Goal: Transaction & Acquisition: Purchase product/service

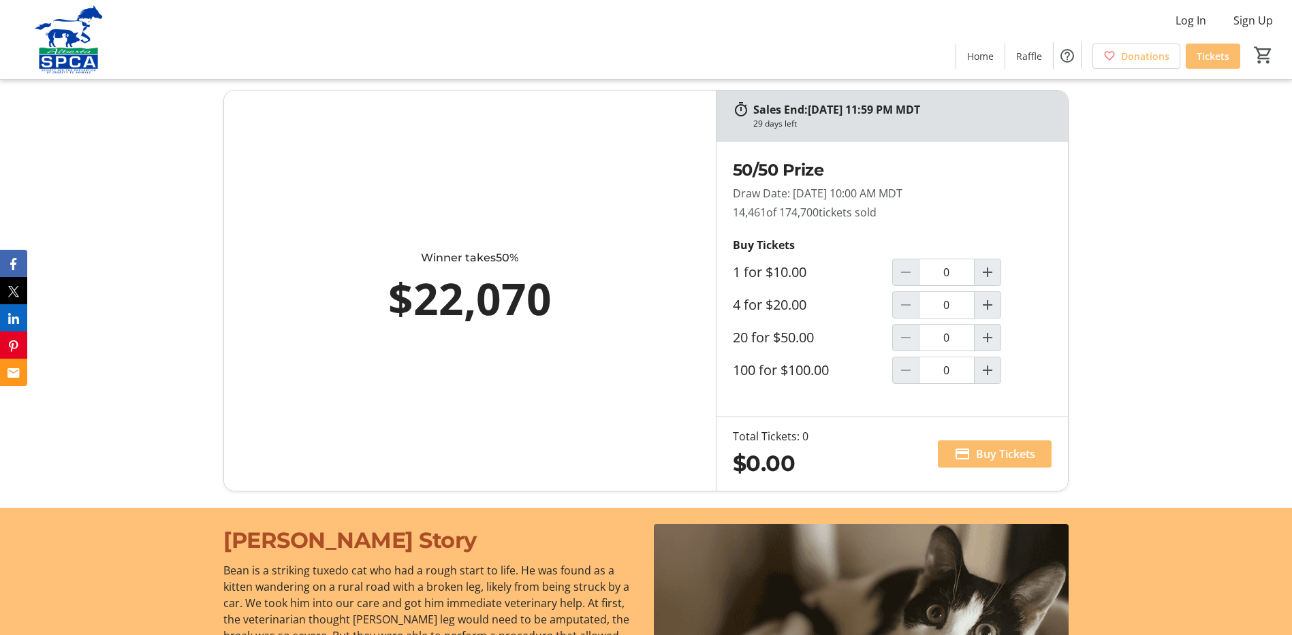
scroll to position [829, 0]
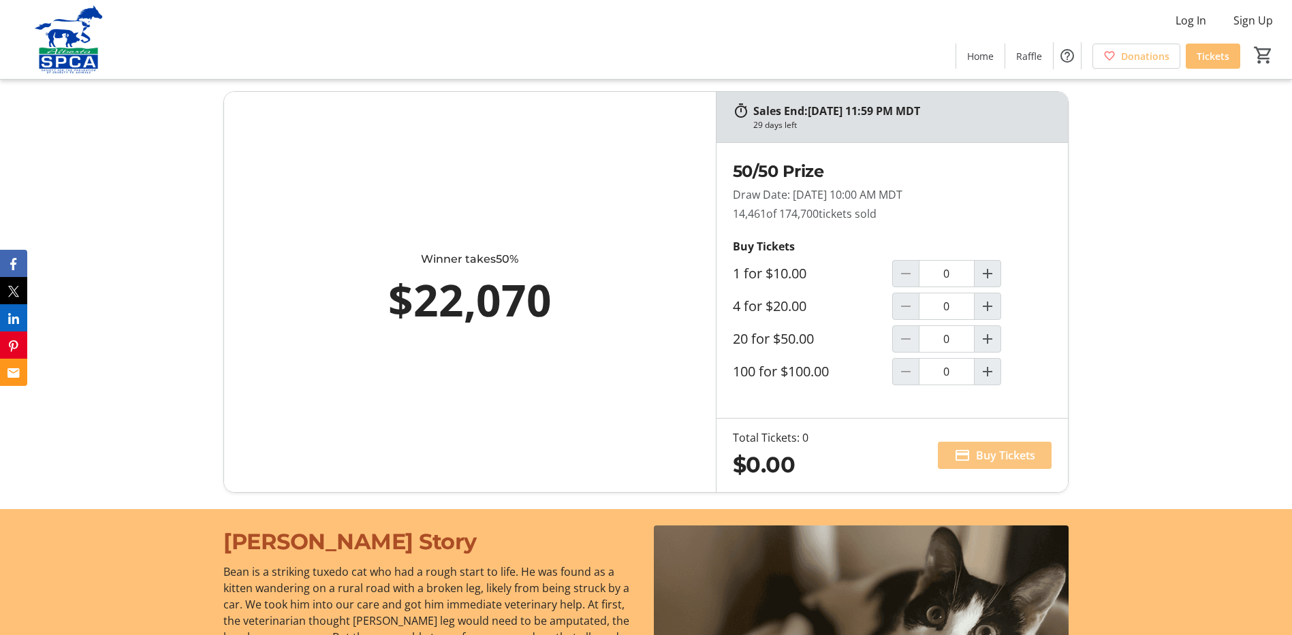
click at [989, 454] on span "Buy Tickets" at bounding box center [1005, 455] width 59 height 16
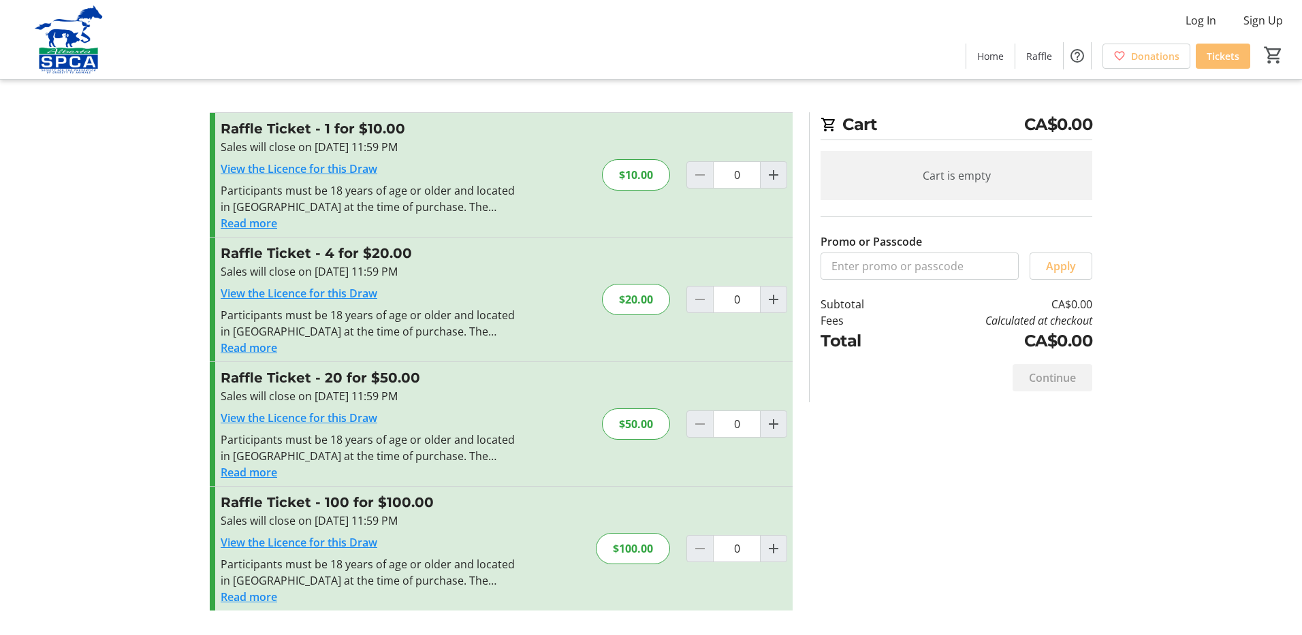
click at [1051, 381] on div "Continue" at bounding box center [1053, 377] width 80 height 27
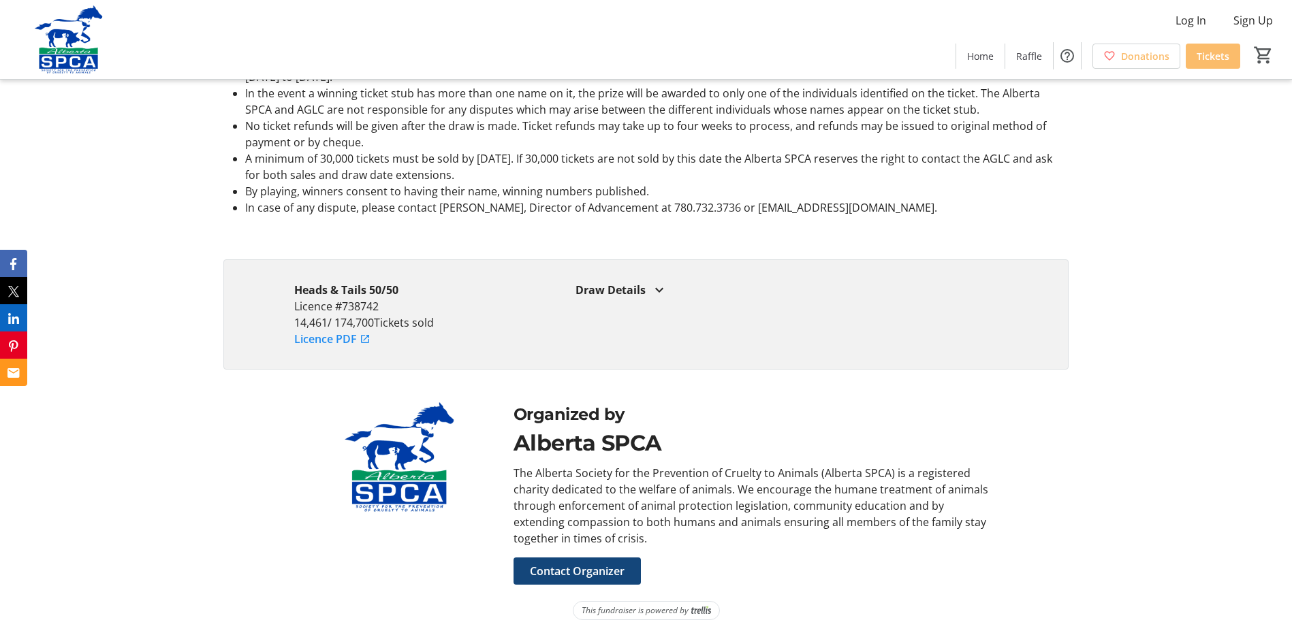
scroll to position [2463, 0]
click at [567, 570] on span "Contact Organizer" at bounding box center [577, 570] width 95 height 16
